Goal: Navigation & Orientation: Find specific page/section

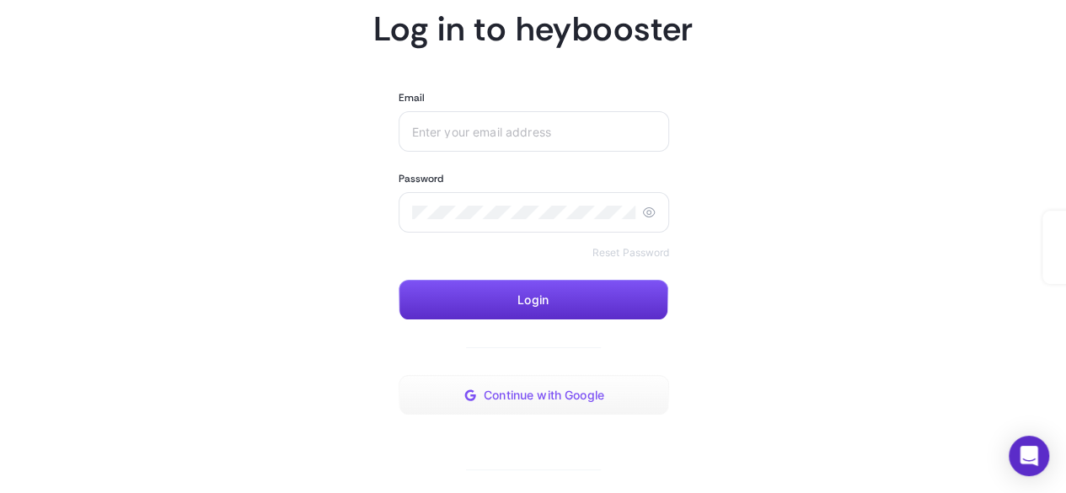
click at [560, 396] on span "Continue with Google" at bounding box center [544, 394] width 121 height 13
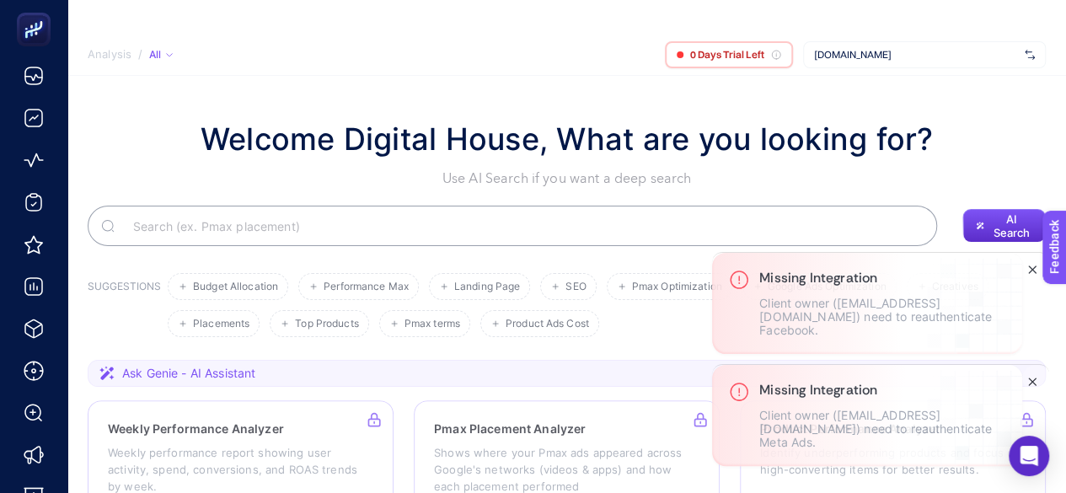
click at [1028, 388] on icon "Close" at bounding box center [1032, 381] width 13 height 13
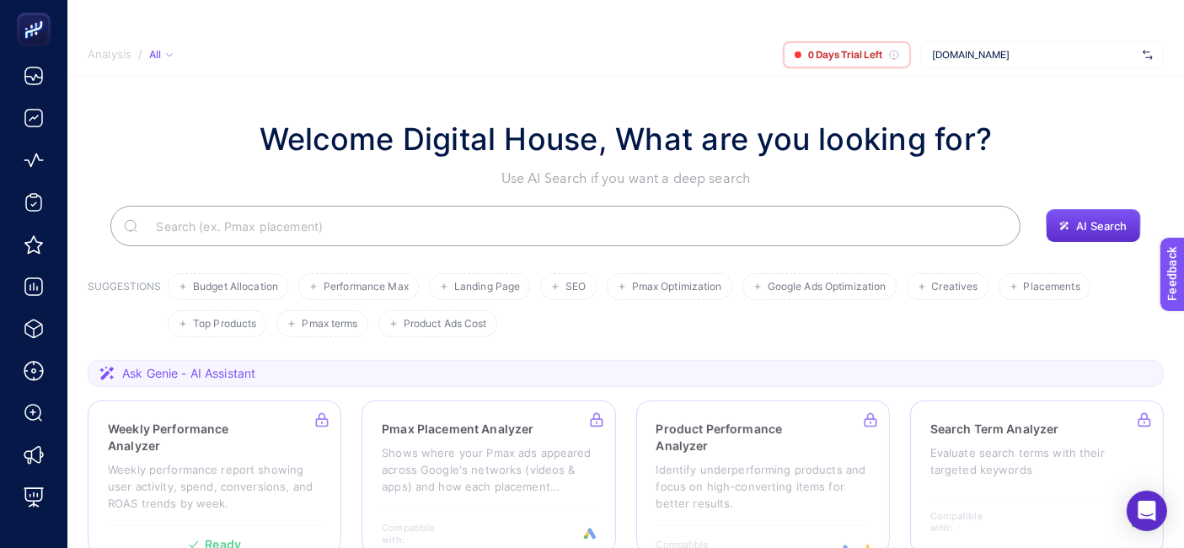
drag, startPoint x: 623, startPoint y: 3, endPoint x: 108, endPoint y: 162, distance: 538.9
click at [108, 162] on div "Welcome Digital House, What are you looking for? Use AI Search if you want a de…" at bounding box center [626, 152] width 1076 height 72
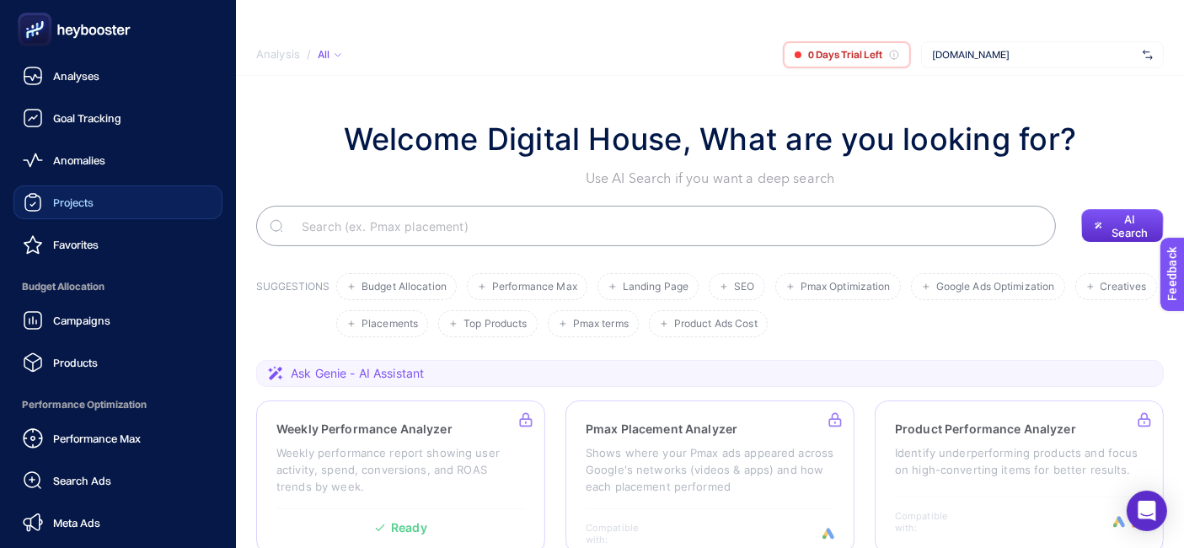
click at [85, 201] on span "Projects" at bounding box center [73, 202] width 40 height 13
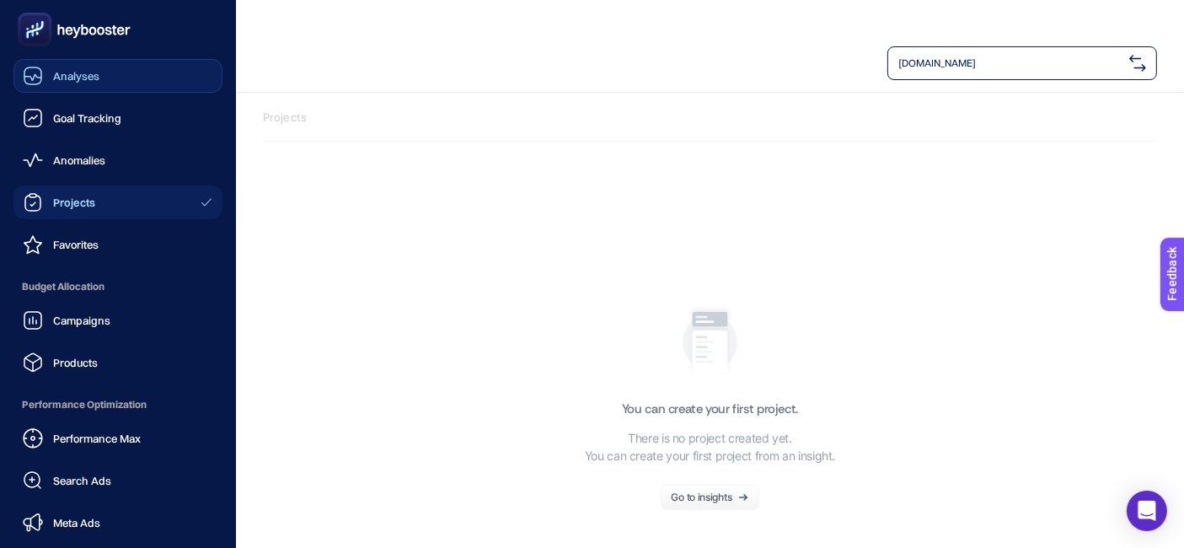
click at [78, 77] on span "Analyses" at bounding box center [76, 75] width 46 height 13
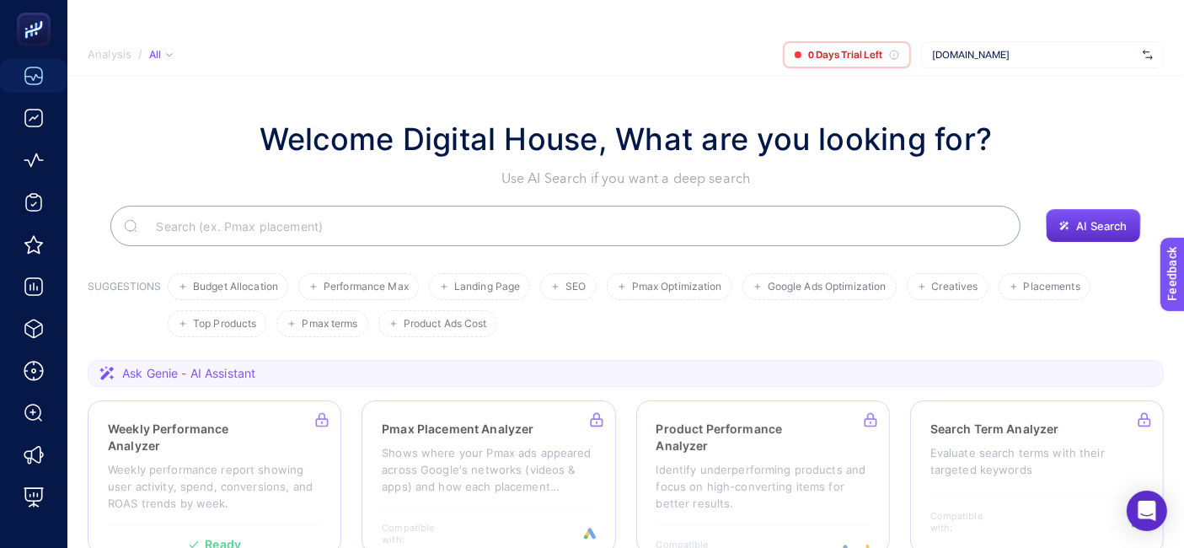
click at [966, 56] on span "[DOMAIN_NAME]" at bounding box center [1034, 54] width 204 height 13
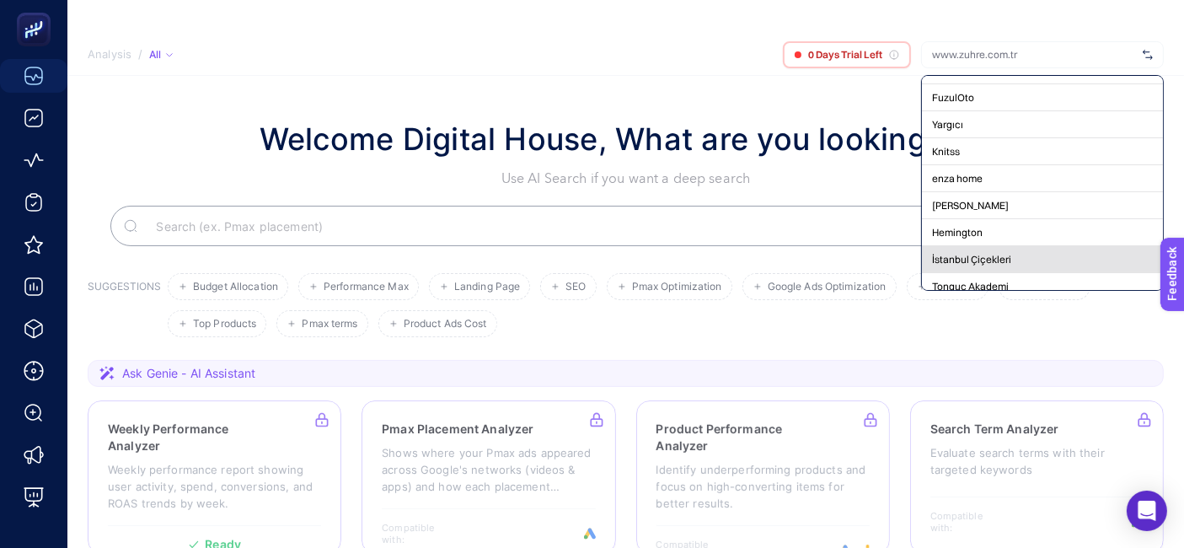
scroll to position [187, 0]
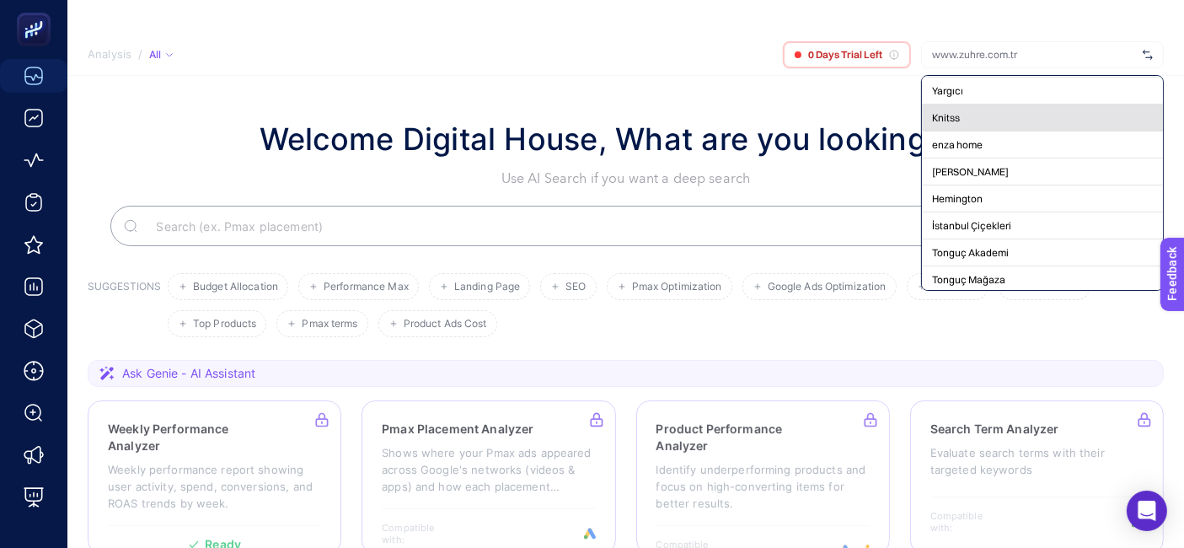
click at [972, 125] on div "Knitss" at bounding box center [1042, 117] width 241 height 27
